Goal: Navigation & Orientation: Find specific page/section

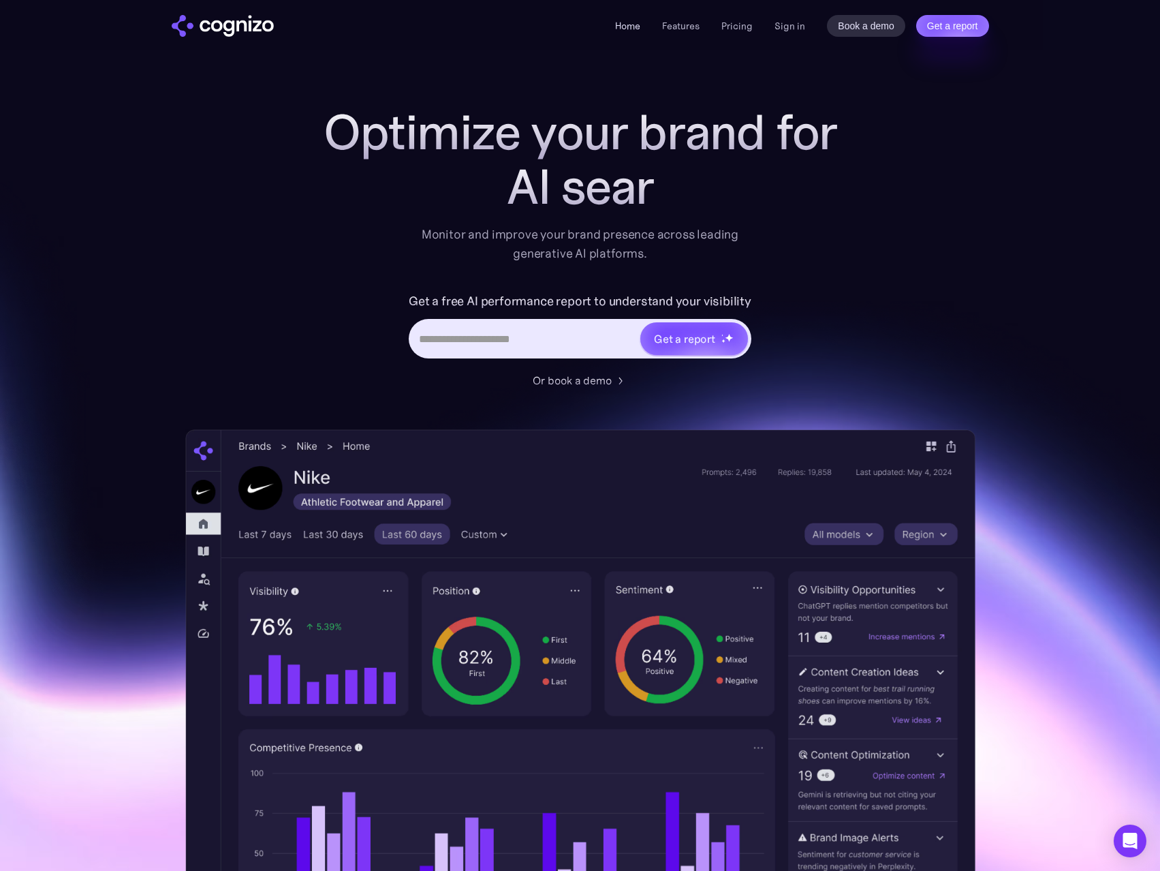
click at [638, 27] on link "Home" at bounding box center [627, 26] width 25 height 12
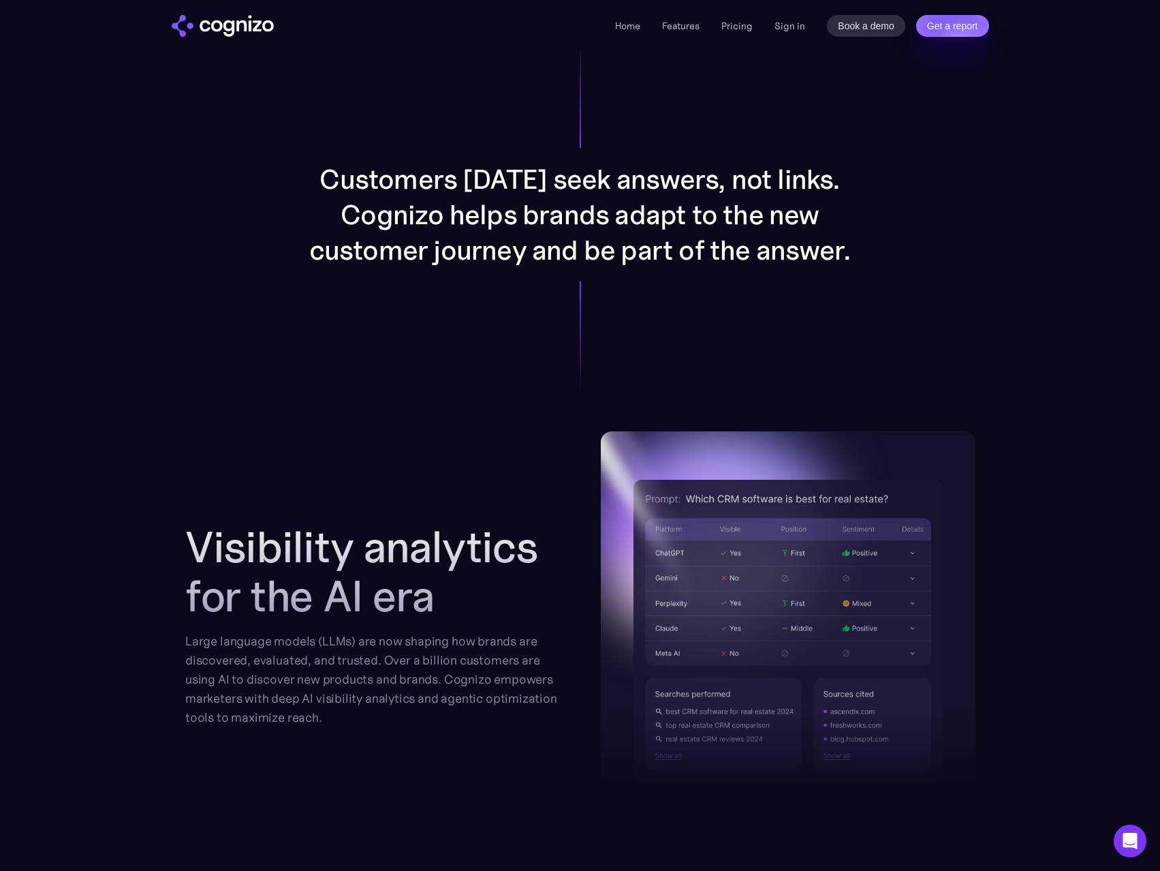
scroll to position [1431, 0]
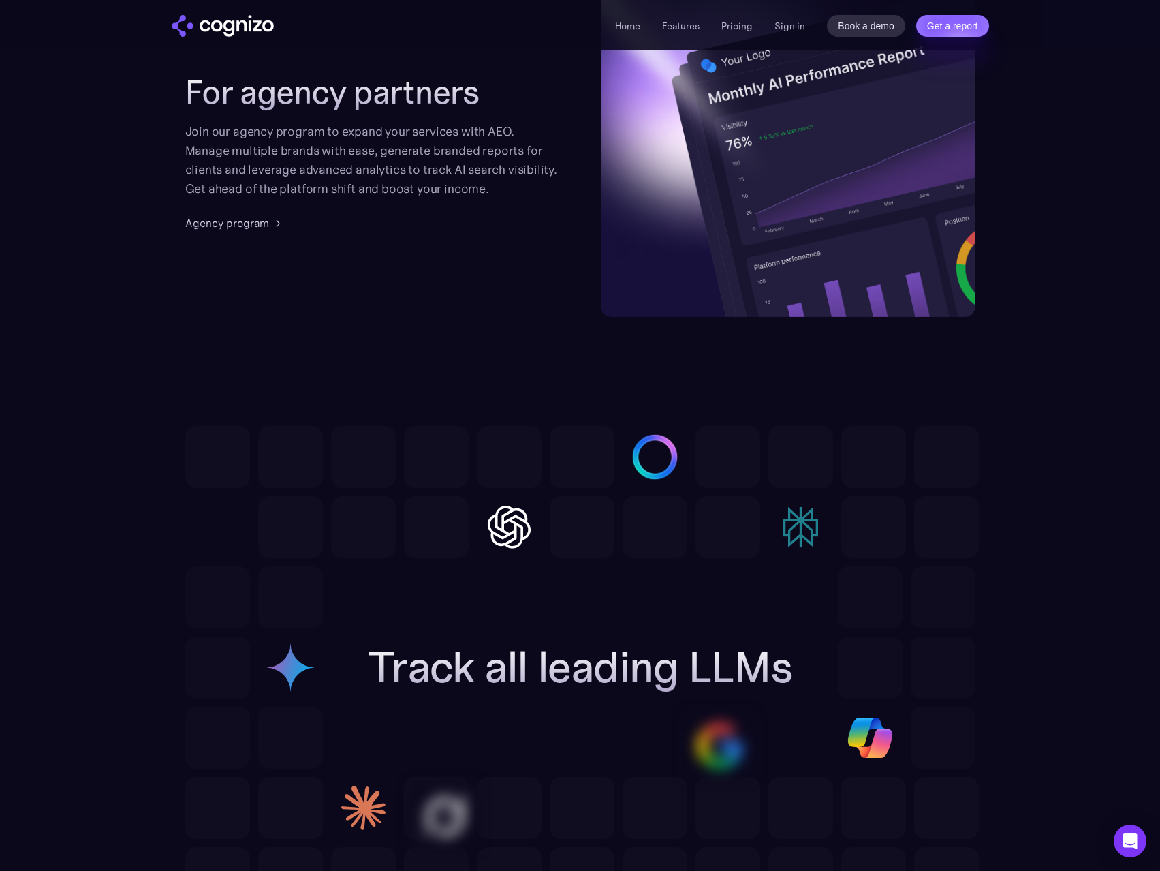
drag, startPoint x: 982, startPoint y: 481, endPoint x: 966, endPoint y: 501, distance: 25.2
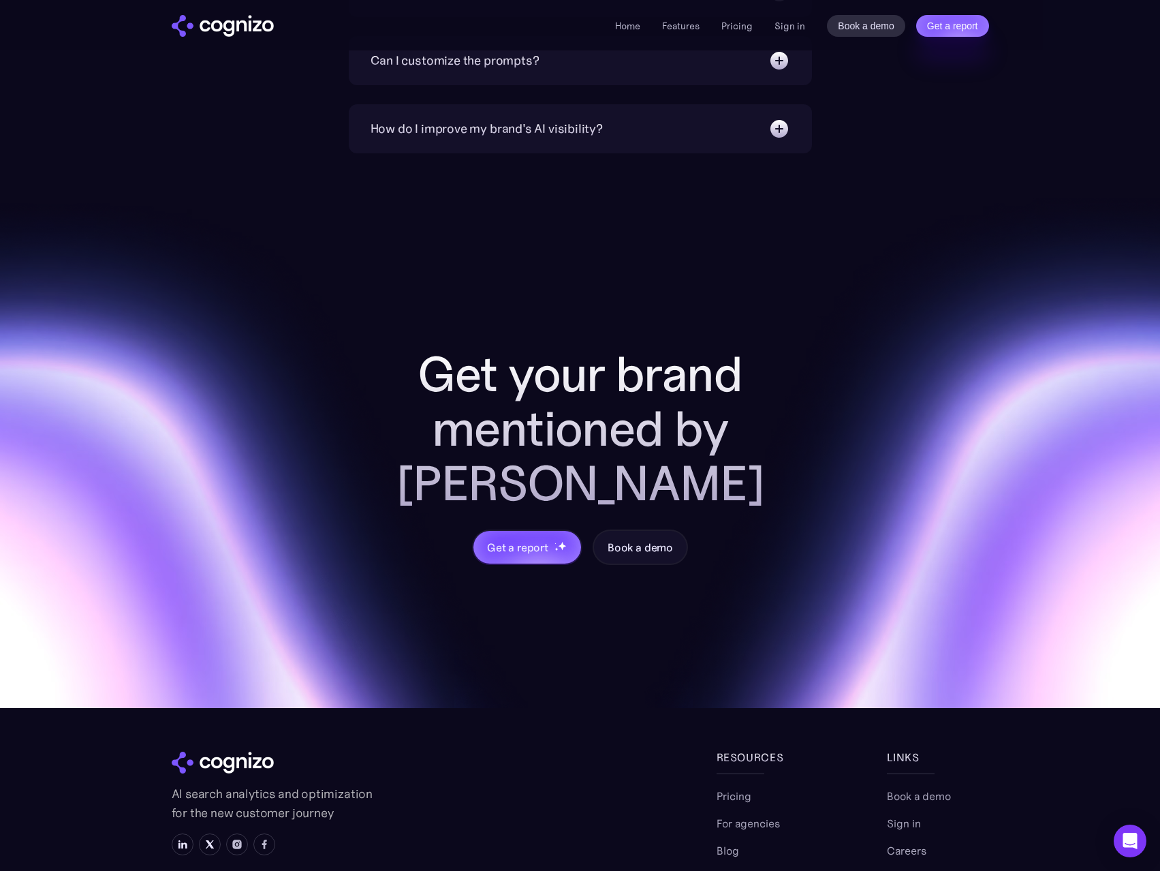
scroll to position [5437, 0]
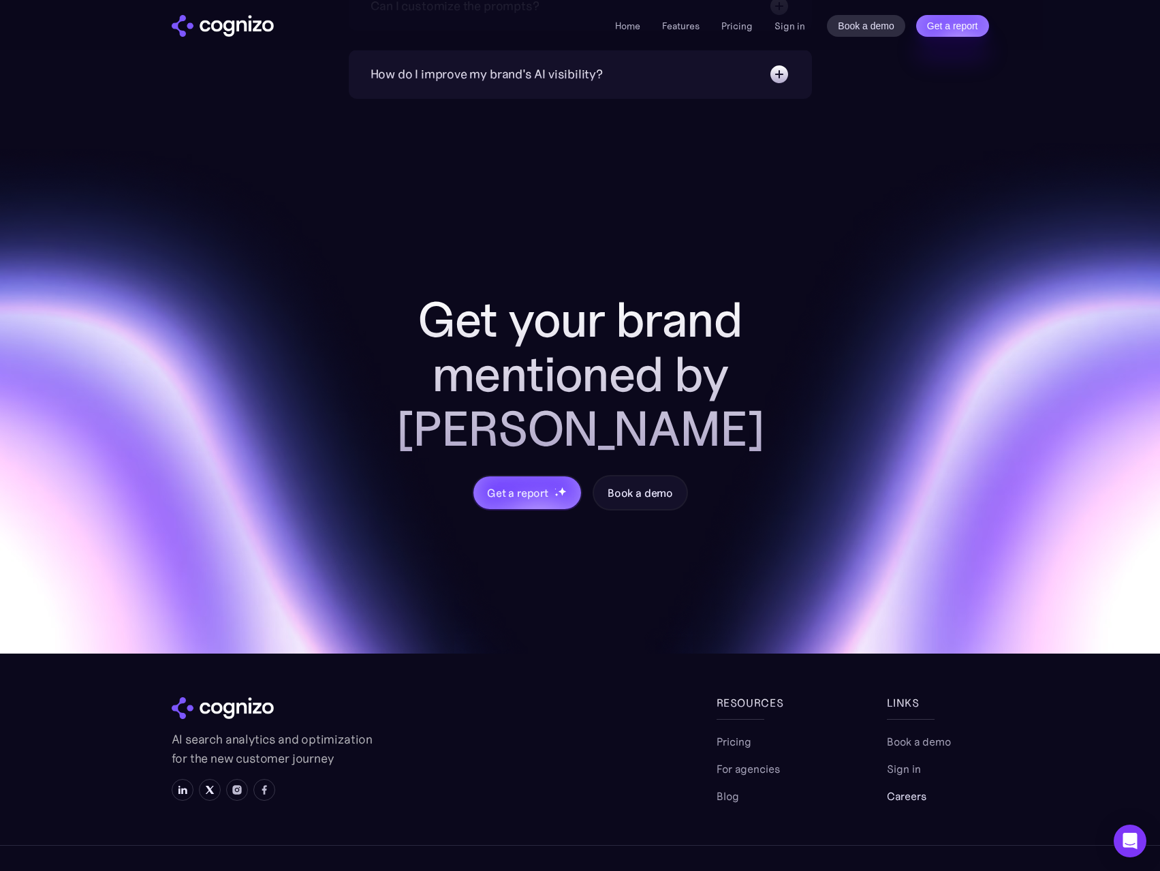
click at [911, 788] on link "Careers" at bounding box center [907, 796] width 40 height 16
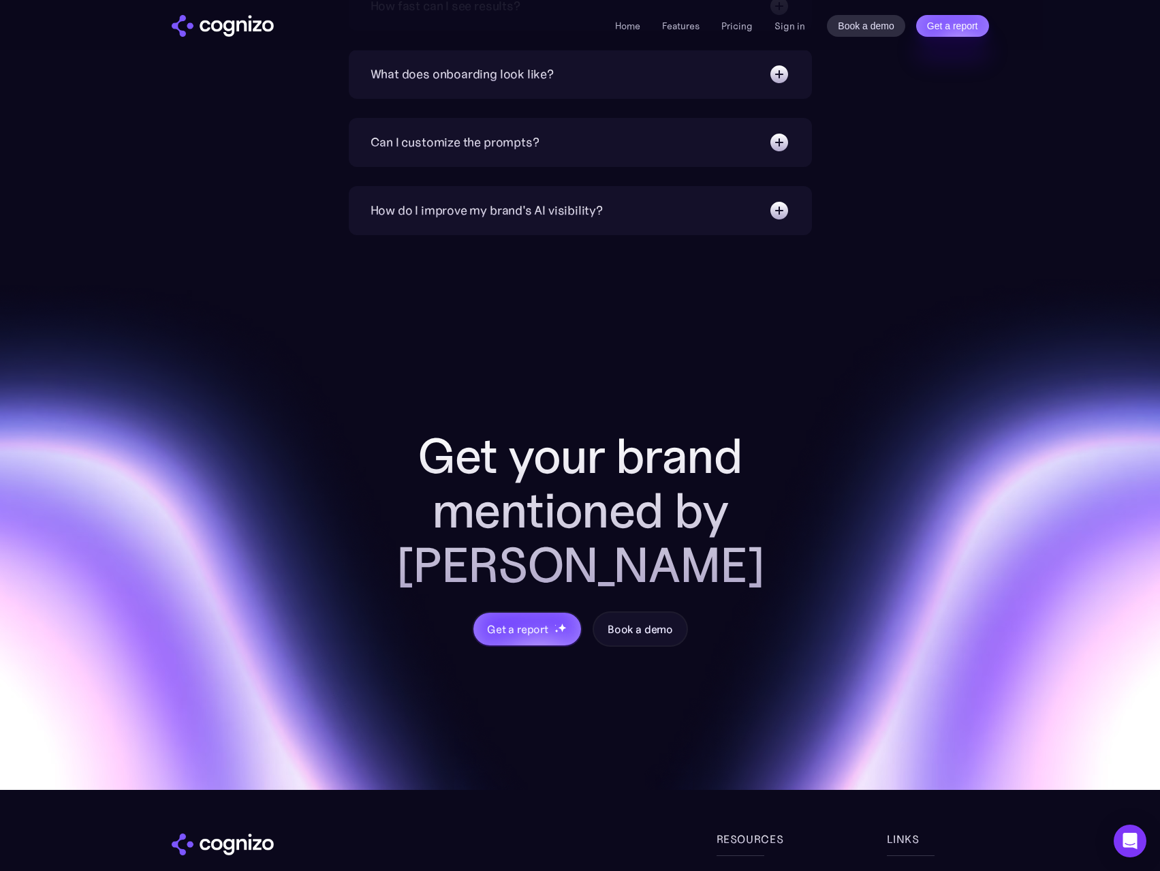
scroll to position [5028, 0]
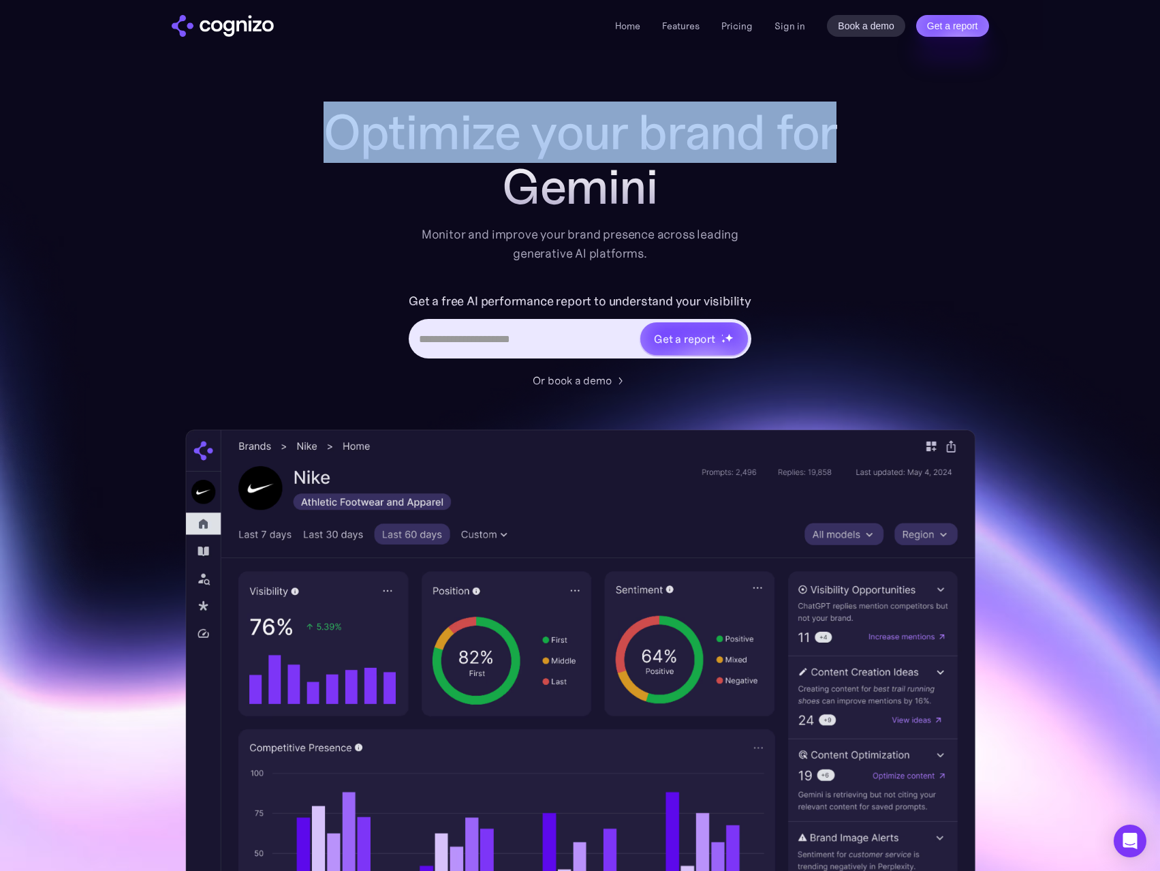
drag, startPoint x: 529, startPoint y: 156, endPoint x: 854, endPoint y: 189, distance: 326.7
click at [854, 189] on div "Optimize your brand for Gemini Monitor and improve your brand presence across l…" at bounding box center [580, 552] width 790 height 895
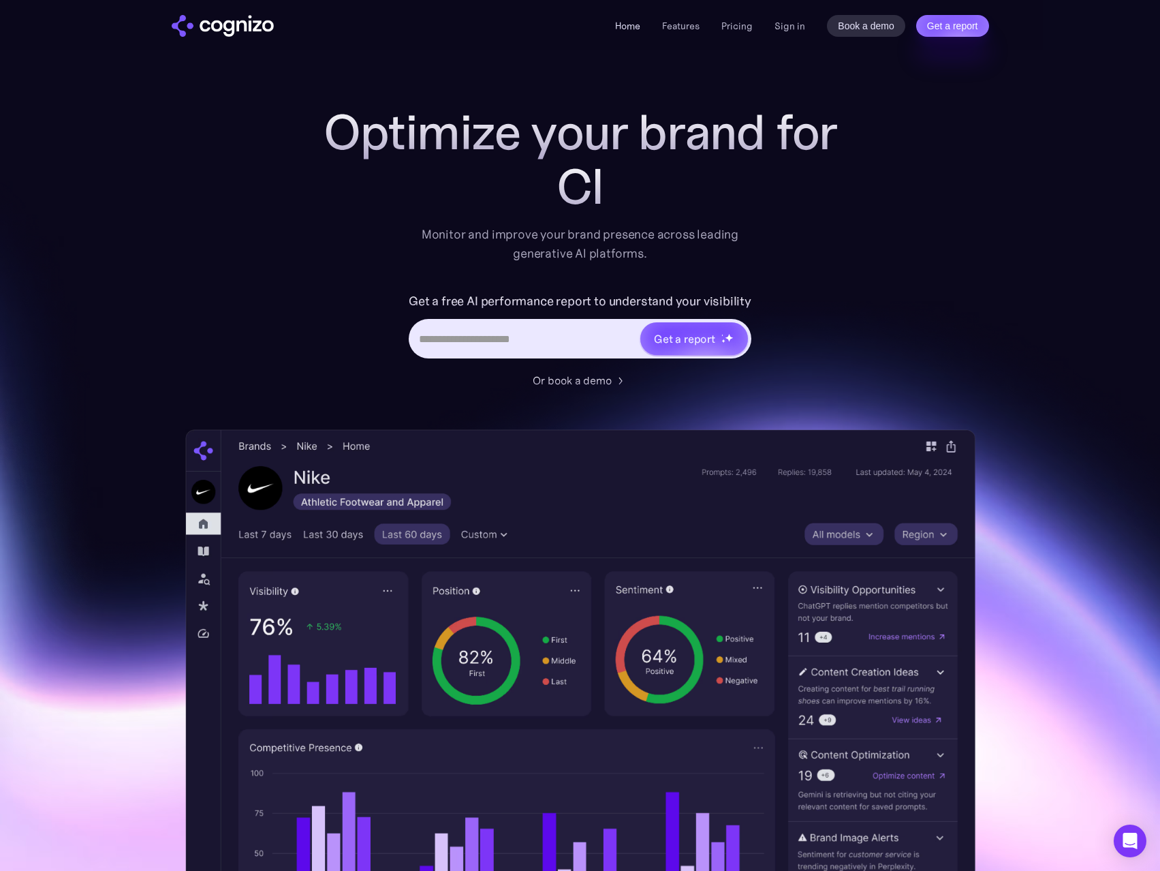
click at [640, 22] on link "Home" at bounding box center [627, 26] width 25 height 12
